Goal: Find contact information: Find contact information

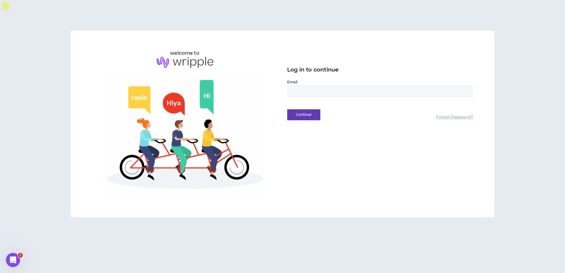
click at [324, 85] on input "email" at bounding box center [380, 91] width 186 height 13
type input "**********"
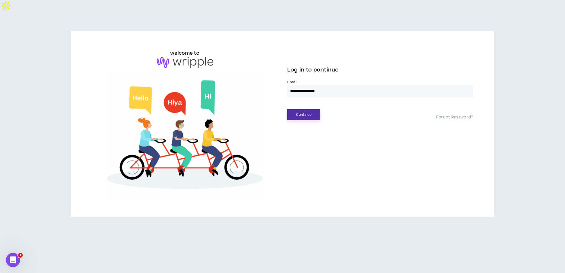
click at [315, 109] on button "Continue" at bounding box center [303, 114] width 33 height 11
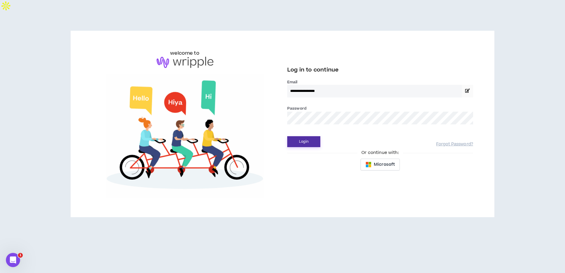
drag, startPoint x: 304, startPoint y: 130, endPoint x: 307, endPoint y: 130, distance: 3.6
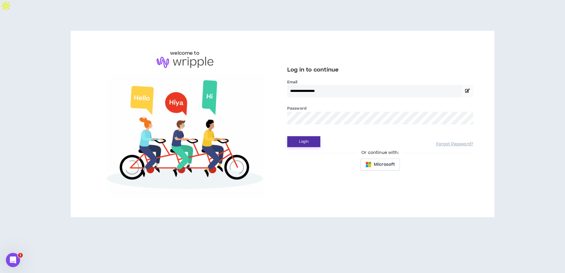
click at [304, 136] on button "Login" at bounding box center [303, 141] width 33 height 11
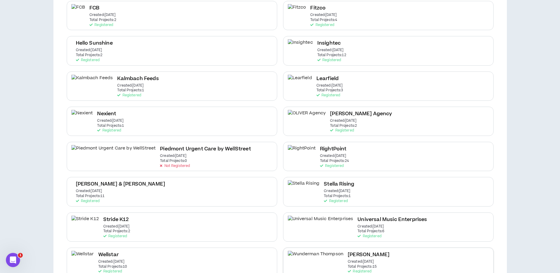
scroll to position [231, 0]
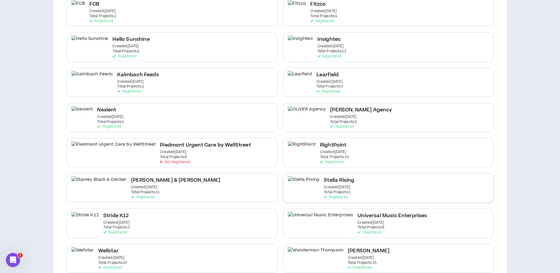
click at [366, 182] on div "Stella Rising Created: [DATE] Total Projects: 1 Registered" at bounding box center [388, 187] width 211 height 29
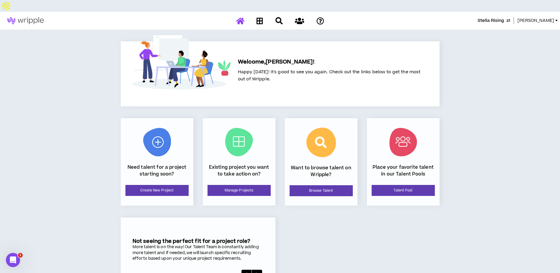
click at [552, 17] on span "[PERSON_NAME]" at bounding box center [536, 20] width 37 height 6
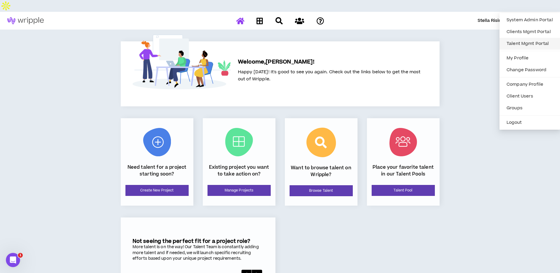
click at [528, 44] on link "Talent Mgmt Portal" at bounding box center [529, 43] width 53 height 9
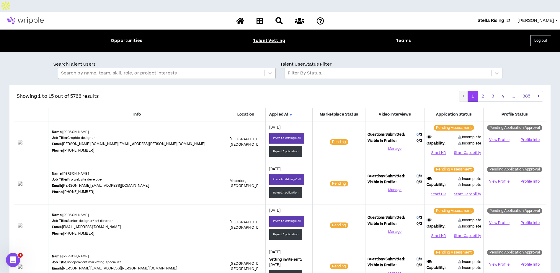
click at [157, 69] on div at bounding box center [161, 73] width 200 height 8
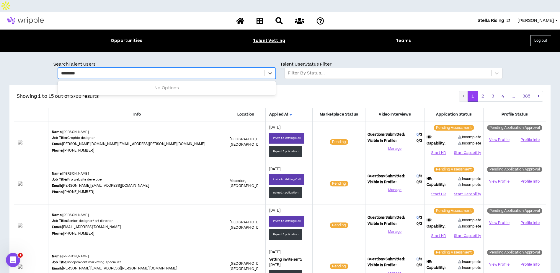
type input "**********"
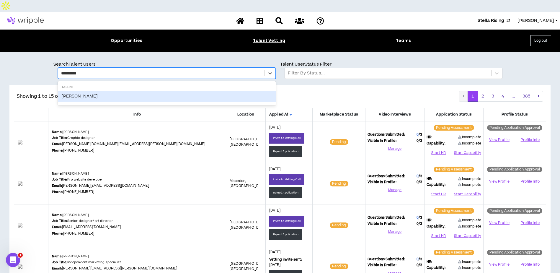
click at [104, 91] on div "Greg Smith" at bounding box center [167, 96] width 218 height 11
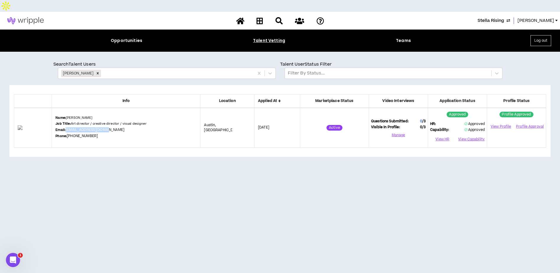
drag, startPoint x: 120, startPoint y: 118, endPoint x: 75, endPoint y: 117, distance: 45.2
click at [75, 117] on div "Name: Greg Smith Job Title: Art director / creative director / visual designer …" at bounding box center [126, 127] width 141 height 25
copy link "whassupgreg@gmail.com"
click at [97, 72] on icon "Remove Greg Smith" at bounding box center [98, 73] width 2 height 2
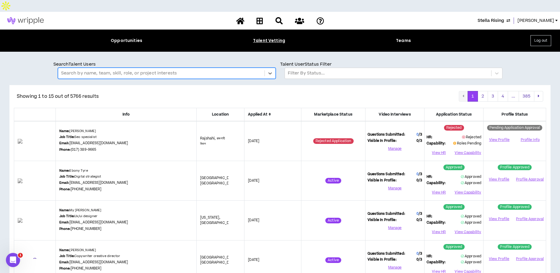
click at [129, 69] on div at bounding box center [161, 73] width 200 height 8
type input "*******"
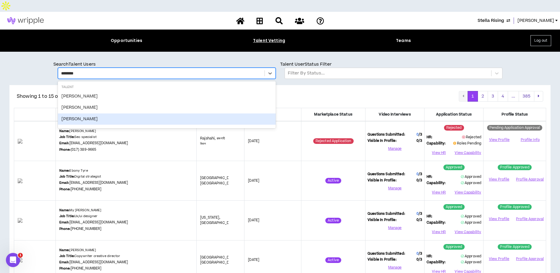
click at [125, 113] on div "Carolyn Flynn" at bounding box center [167, 118] width 218 height 11
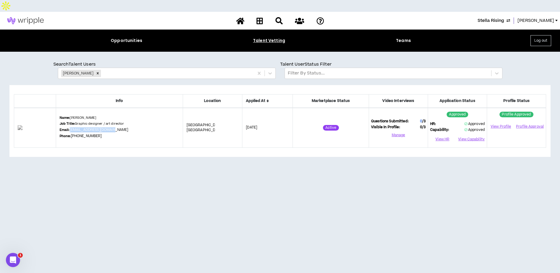
drag, startPoint x: 127, startPoint y: 117, endPoint x: 80, endPoint y: 118, distance: 47.0
click at [80, 118] on div "Name: Carolyn Flynn Job Title: Graphic designer / art director Email: flynncaro…" at bounding box center [120, 127] width 120 height 25
copy link "flynncarolyn@yahoo.com"
